Goal: Information Seeking & Learning: Learn about a topic

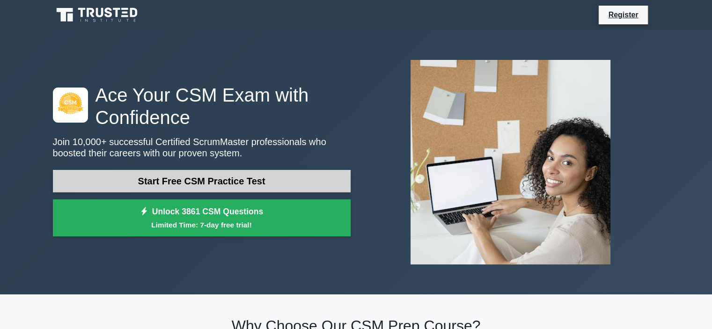
click at [191, 181] on link "Start Free CSM Practice Test" at bounding box center [202, 181] width 298 height 22
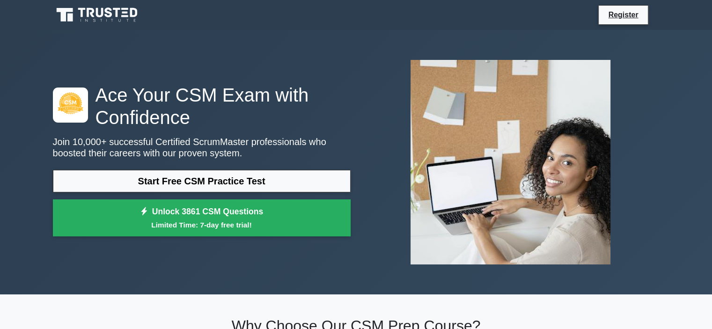
click at [79, 9] on icon at bounding box center [81, 12] width 7 height 9
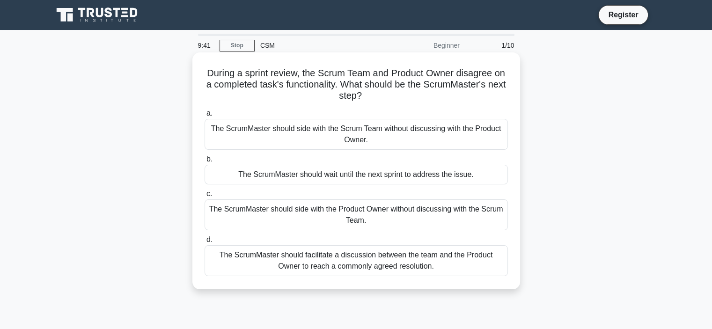
click at [335, 131] on div "The ScrumMaster should side with the Scrum Team without discussing with the Pro…" at bounding box center [355, 134] width 303 height 31
click at [204, 117] on input "a. The ScrumMaster should side with the Scrum Team without discussing with the …" at bounding box center [204, 113] width 0 height 6
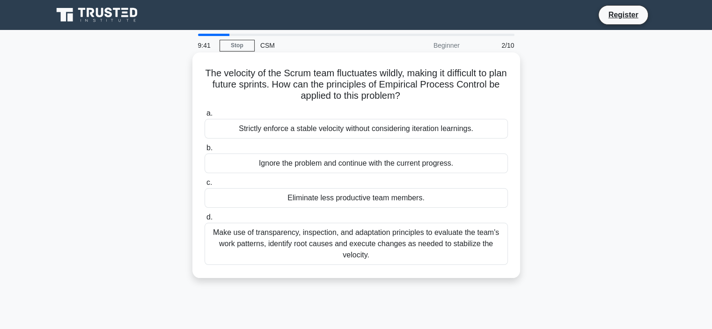
click at [221, 127] on div "Strictly enforce a stable velocity without considering iteration learnings." at bounding box center [355, 129] width 303 height 20
click at [204, 117] on input "a. Strictly enforce a stable velocity without considering iteration learnings." at bounding box center [204, 113] width 0 height 6
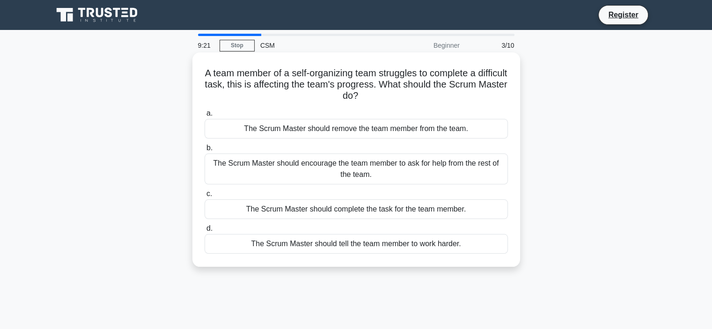
click at [342, 167] on div "The Scrum Master should encourage the team member to ask for help from the rest…" at bounding box center [355, 168] width 303 height 31
click at [204, 151] on input "b. The Scrum Master should encourage the team member to ask for help from the r…" at bounding box center [204, 148] width 0 height 6
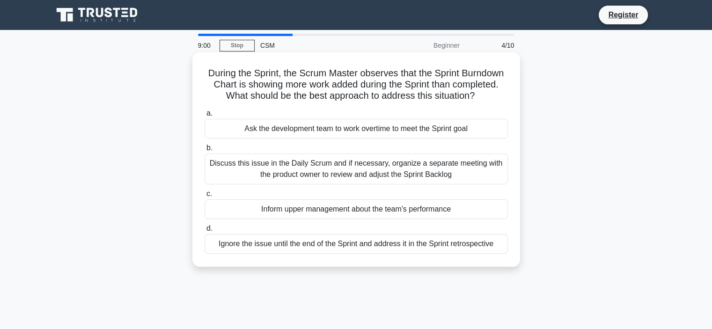
drag, startPoint x: 218, startPoint y: 95, endPoint x: 486, endPoint y: 98, distance: 268.2
click at [486, 98] on h5 "During the Sprint, the Scrum Master observes that the Sprint Burndown Chart is …" at bounding box center [356, 84] width 305 height 35
click at [341, 171] on div "Discuss this issue in the Daily Scrum and if necessary, organize a separate mee…" at bounding box center [355, 168] width 303 height 31
click at [204, 151] on input "b. Discuss this issue in the Daily Scrum and if necessary, organize a separate …" at bounding box center [204, 148] width 0 height 6
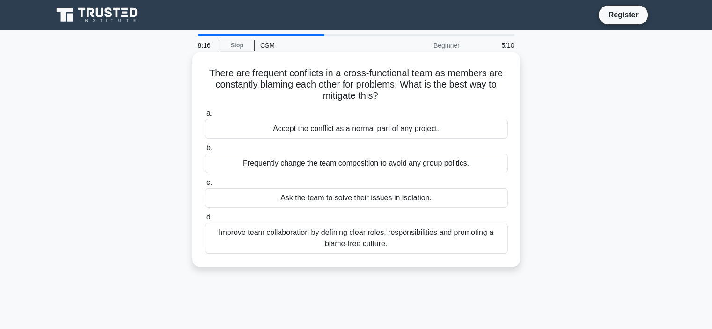
click at [367, 230] on div "Improve team collaboration by defining clear roles, responsibilities and promot…" at bounding box center [355, 238] width 303 height 31
click at [204, 220] on input "d. Improve team collaboration by defining clear roles, responsibilities and pro…" at bounding box center [204, 217] width 0 height 6
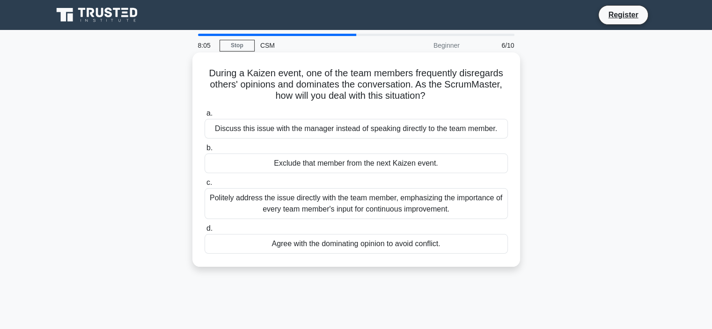
drag, startPoint x: 238, startPoint y: 83, endPoint x: 434, endPoint y: 91, distance: 196.2
click at [434, 91] on h5 "During a Kaizen event, one of the team members frequently disregards others' op…" at bounding box center [356, 84] width 305 height 35
click at [354, 88] on h5 "During a Kaizen event, one of the team members frequently disregards others' op…" at bounding box center [356, 84] width 305 height 35
click at [340, 196] on div "Politely address the issue directly with the team member, emphasizing the impor…" at bounding box center [355, 203] width 303 height 31
click at [204, 186] on input "c. Politely address the issue directly with the team member, emphasizing the im…" at bounding box center [204, 183] width 0 height 6
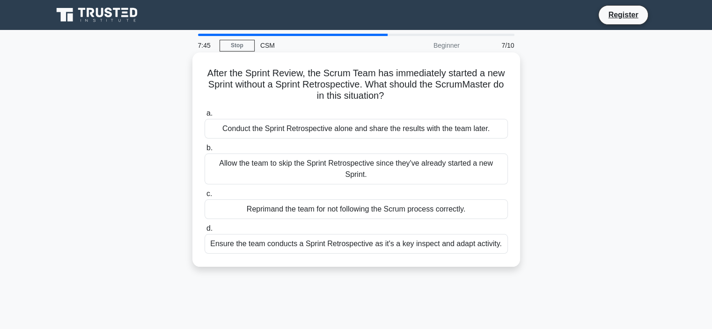
drag, startPoint x: 201, startPoint y: 72, endPoint x: 396, endPoint y: 95, distance: 196.5
click at [396, 95] on div "After the Sprint Review, the Scrum Team has immediately started a new Sprint wi…" at bounding box center [356, 159] width 320 height 207
click at [322, 84] on h5 "After the Sprint Review, the Scrum Team has immediately started a new Sprint wi…" at bounding box center [356, 84] width 305 height 35
click at [364, 234] on div "Ensure the team conducts a Sprint Retrospective as it's a key inspect and adapt…" at bounding box center [355, 244] width 303 height 20
click at [204, 232] on input "d. Ensure the team conducts a Sprint Retrospective as it's a key inspect and ad…" at bounding box center [204, 229] width 0 height 6
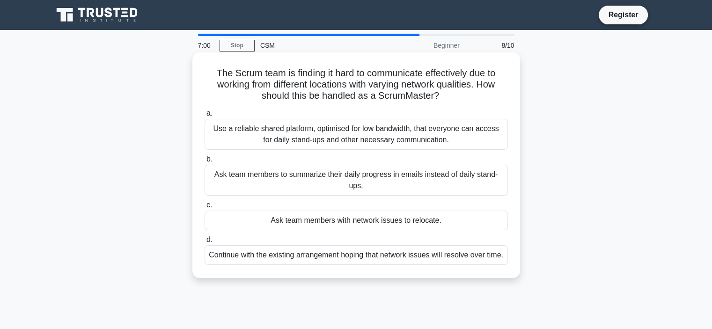
click at [367, 134] on div "Use a reliable shared platform, optimised for low bandwidth, that everyone can …" at bounding box center [355, 134] width 303 height 31
click at [204, 117] on input "a. Use a reliable shared platform, optimised for low bandwidth, that everyone c…" at bounding box center [204, 113] width 0 height 6
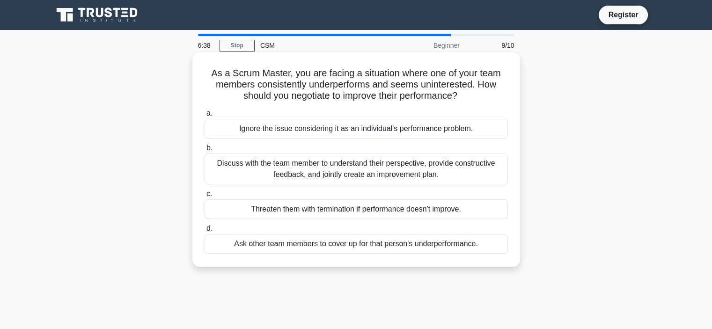
click at [343, 173] on div "Discuss with the team member to understand their perspective, provide construct…" at bounding box center [355, 168] width 303 height 31
click at [204, 151] on input "b. Discuss with the team member to understand their perspective, provide constr…" at bounding box center [204, 148] width 0 height 6
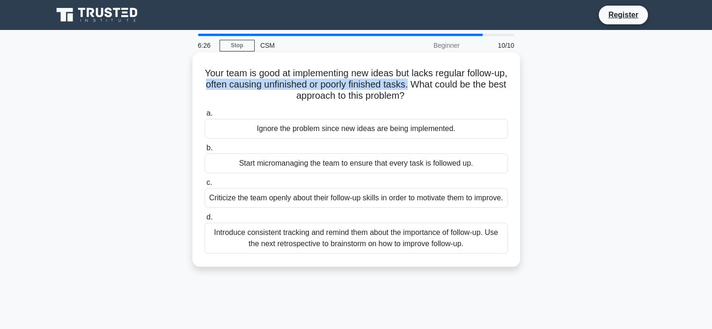
drag, startPoint x: 227, startPoint y: 86, endPoint x: 435, endPoint y: 87, distance: 208.2
click at [435, 87] on h5 "Your team is good at implementing new ideas but lacks regular follow-up, often …" at bounding box center [356, 84] width 305 height 35
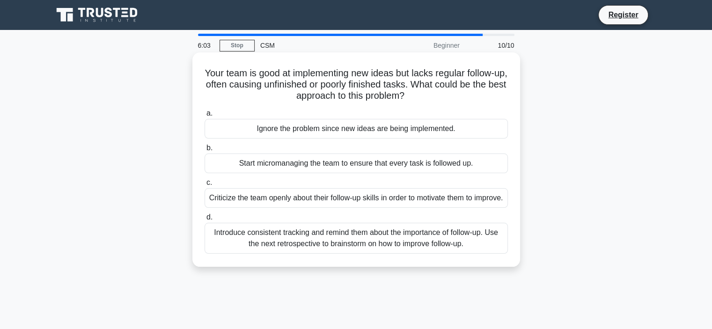
click at [387, 248] on div "Introduce consistent tracking and remind them about the importance of follow-up…" at bounding box center [355, 238] width 303 height 31
click at [204, 220] on input "d. Introduce consistent tracking and remind them about the importance of follow…" at bounding box center [204, 217] width 0 height 6
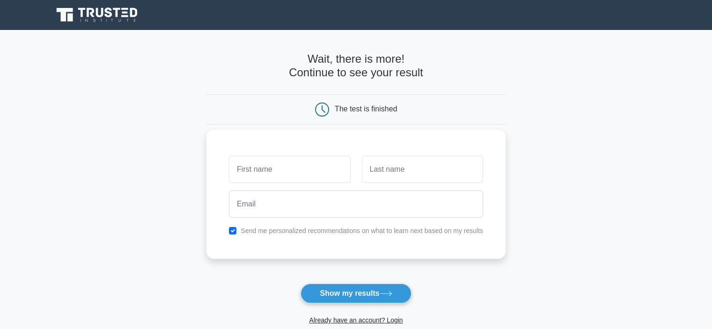
click at [269, 170] on input "text" at bounding box center [289, 169] width 121 height 27
click at [264, 169] on input "text" at bounding box center [289, 169] width 121 height 27
type input "Shafi"
type input "Mohammad"
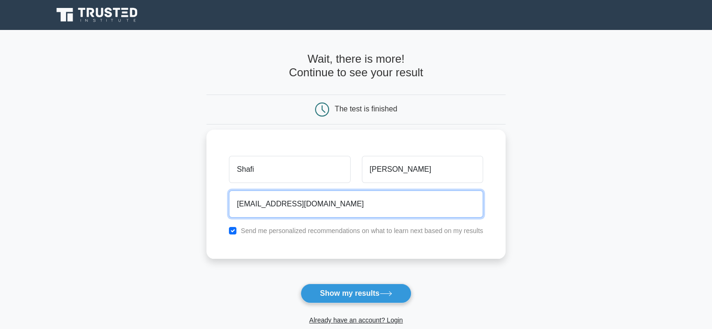
type input "shafiwealth@gmail.com"
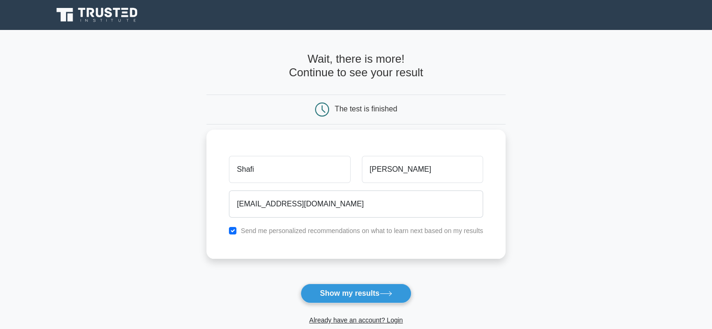
click at [260, 232] on label "Send me personalized recommendations on what to learn next based on my results" at bounding box center [362, 230] width 242 height 7
click at [232, 230] on input "checkbox" at bounding box center [232, 230] width 7 height 7
checkbox input "false"
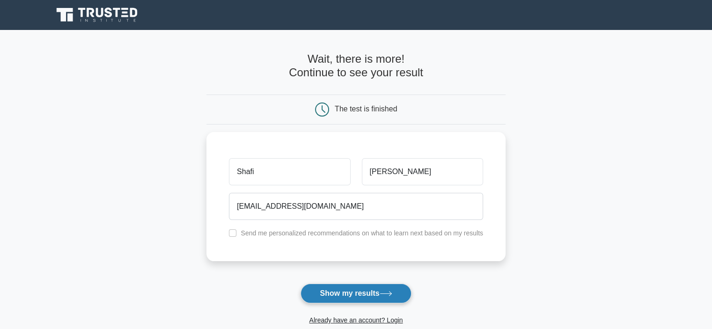
click at [337, 292] on button "Show my results" at bounding box center [355, 294] width 110 height 20
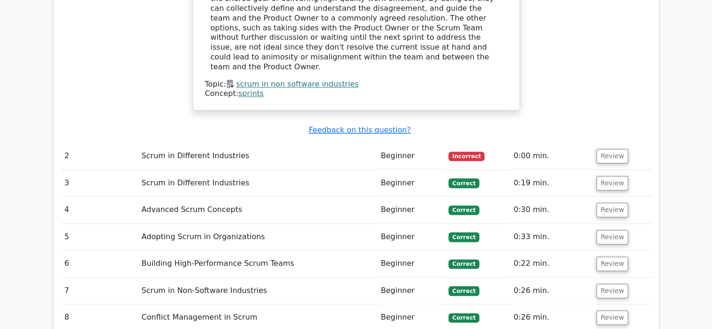
scroll to position [1170, 0]
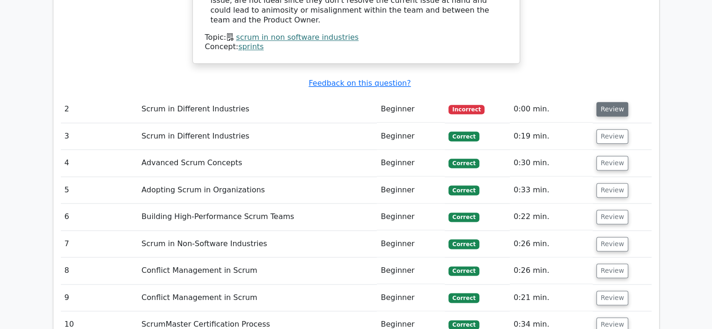
click at [604, 102] on button "Review" at bounding box center [612, 109] width 32 height 15
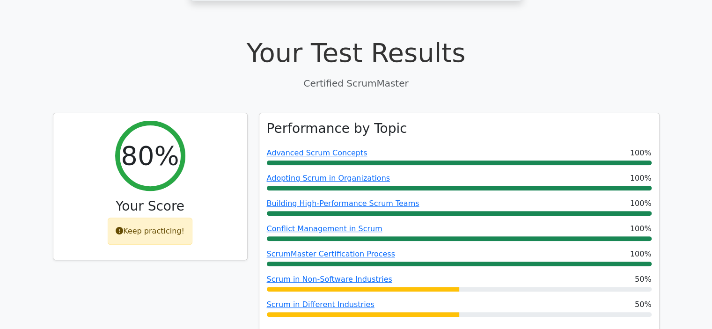
scroll to position [0, 0]
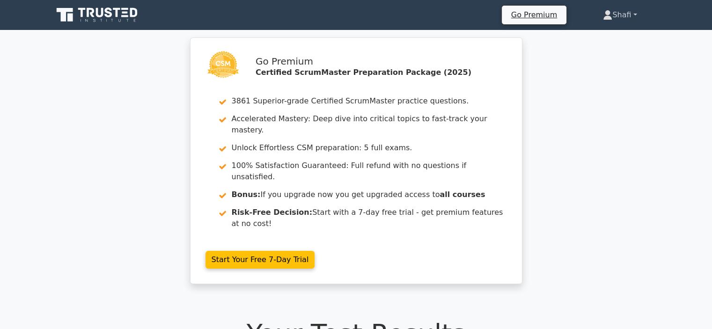
click at [614, 12] on link "Shafi" at bounding box center [619, 15] width 79 height 19
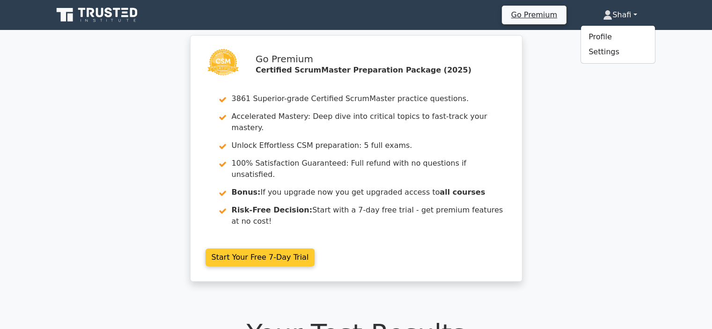
click at [256, 248] on link "Start Your Free 7-Day Trial" at bounding box center [259, 257] width 109 height 18
click at [238, 248] on link "Start Your Free 7-Day Trial" at bounding box center [259, 257] width 109 height 18
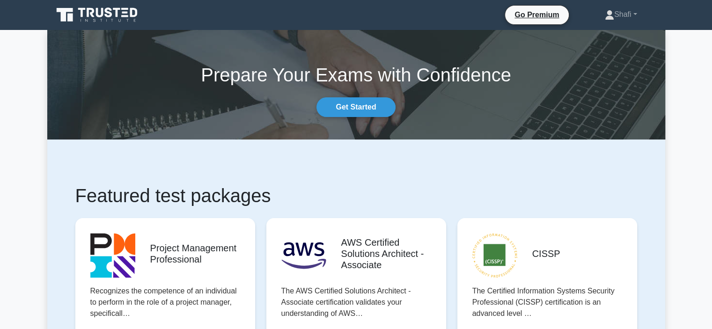
click at [204, 198] on h1 "Featured test packages" at bounding box center [356, 195] width 562 height 22
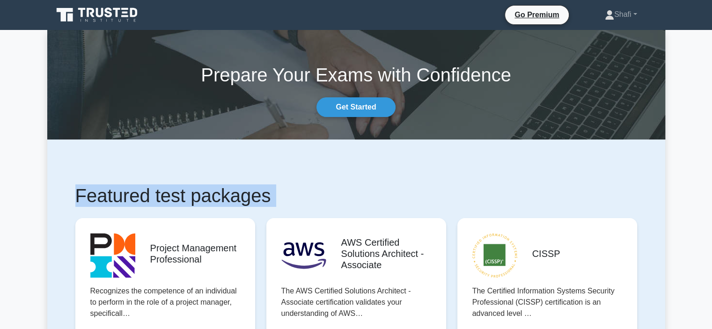
click at [204, 198] on h1 "Featured test packages" at bounding box center [356, 195] width 562 height 22
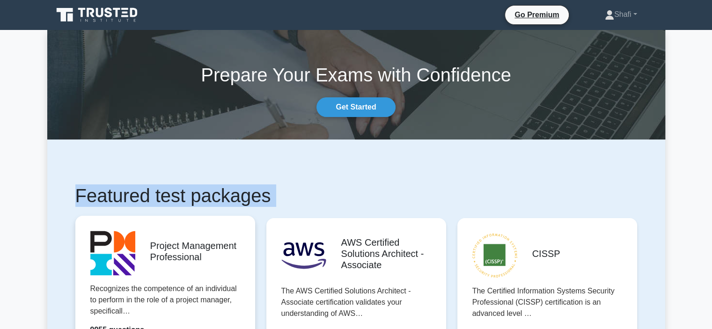
scroll to position [94, 0]
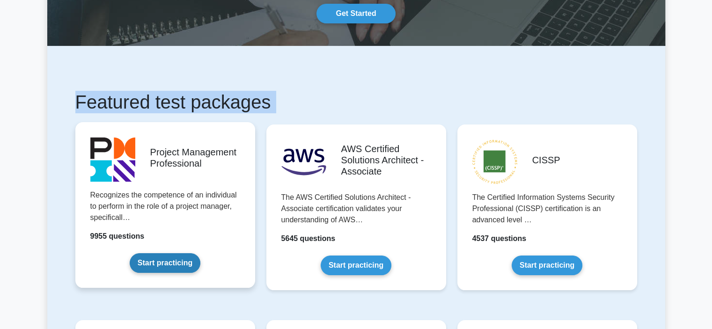
click at [155, 261] on link "Start practicing" at bounding box center [165, 263] width 71 height 20
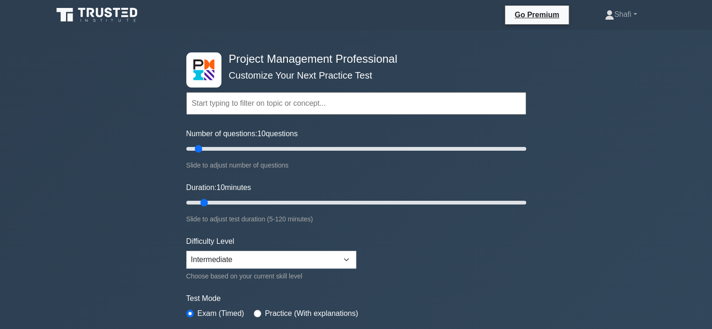
click at [212, 106] on input "text" at bounding box center [356, 103] width 340 height 22
drag, startPoint x: 197, startPoint y: 144, endPoint x: 555, endPoint y: 151, distance: 357.1
type input "200"
click at [526, 151] on input "Number of questions: 200 questions" at bounding box center [356, 148] width 340 height 11
click at [524, 149] on input "Number of questions: 200 questions" at bounding box center [356, 148] width 340 height 11
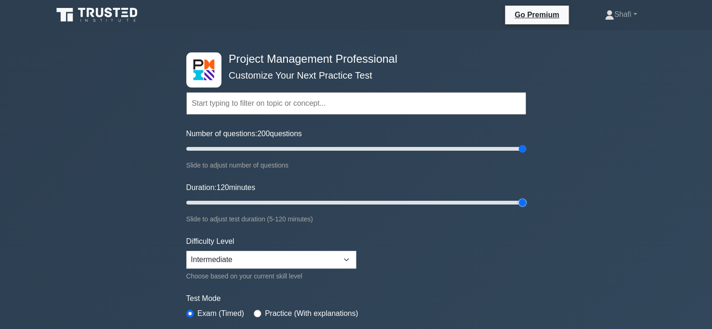
drag, startPoint x: 202, startPoint y: 201, endPoint x: 539, endPoint y: 218, distance: 337.4
type input "120"
click at [526, 208] on input "Duration: 120 minutes" at bounding box center [356, 202] width 340 height 11
click at [228, 255] on select "Beginner Intermediate Expert" at bounding box center [271, 260] width 170 height 18
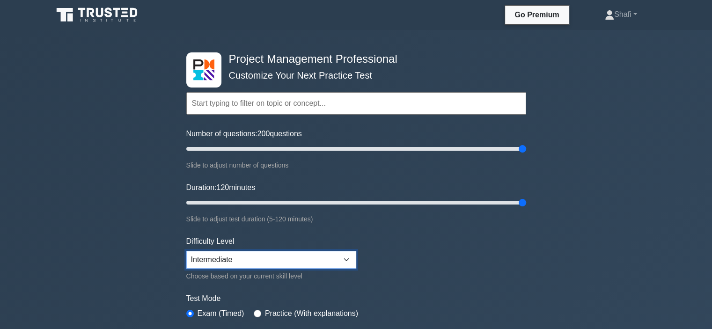
scroll to position [94, 0]
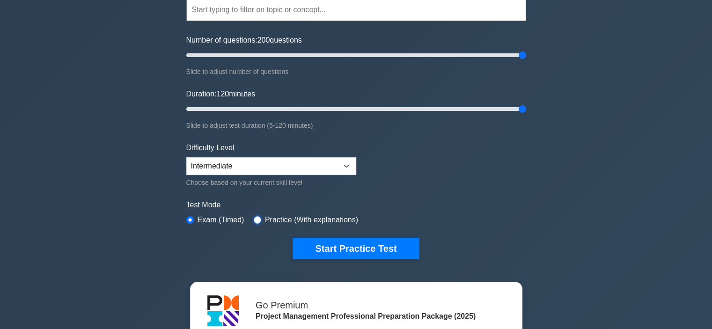
click at [255, 219] on input "radio" at bounding box center [257, 219] width 7 height 7
radio input "true"
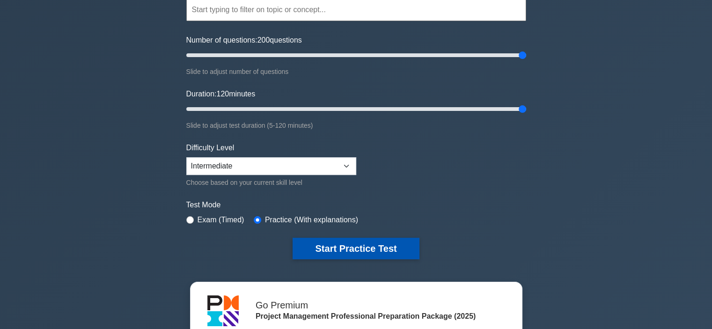
click at [337, 245] on button "Start Practice Test" at bounding box center [355, 249] width 126 height 22
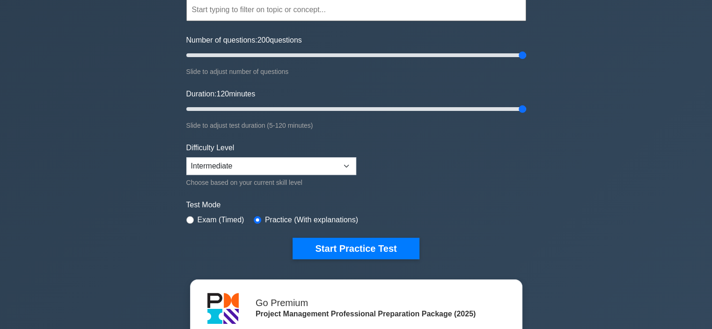
scroll to position [281, 0]
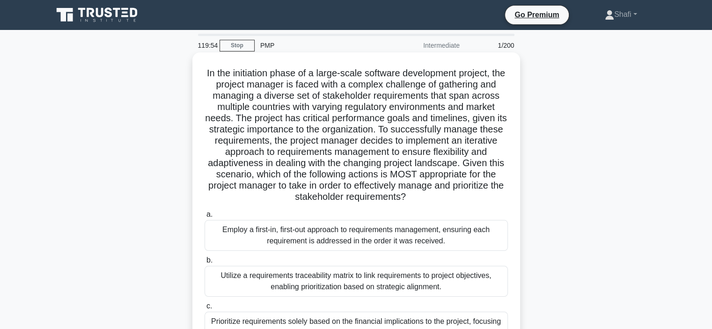
scroll to position [176, 0]
